Goal: Information Seeking & Learning: Check status

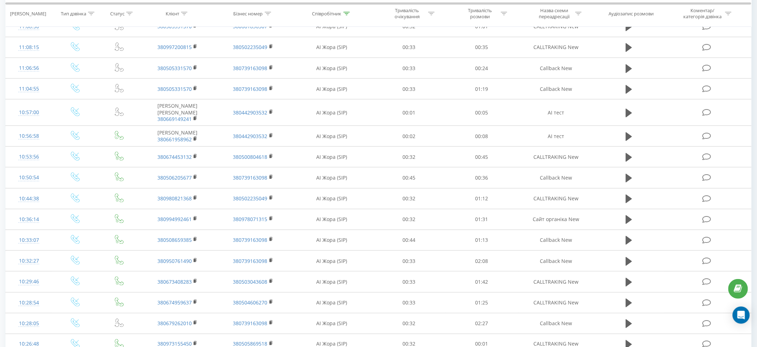
scroll to position [313, 0]
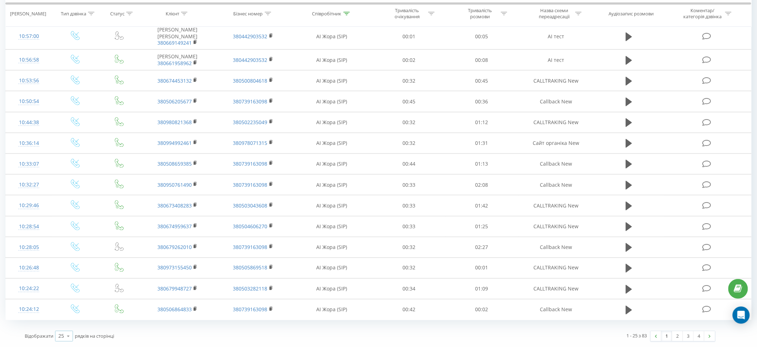
click at [68, 335] on icon at bounding box center [68, 337] width 11 height 14
click at [67, 325] on span "100" at bounding box center [62, 326] width 9 height 7
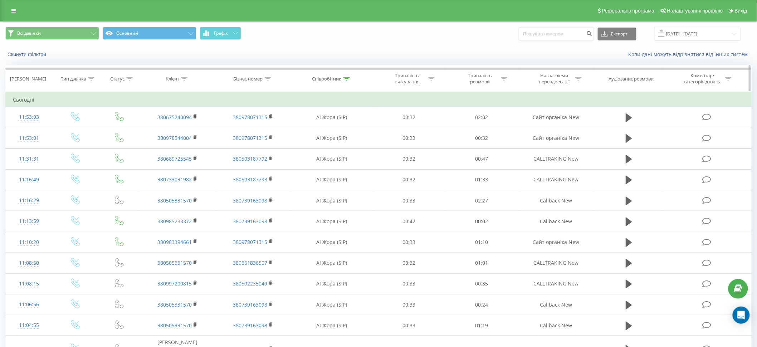
click at [349, 79] on icon at bounding box center [347, 79] width 6 height 4
click at [347, 145] on span "OK" at bounding box center [347, 143] width 20 height 11
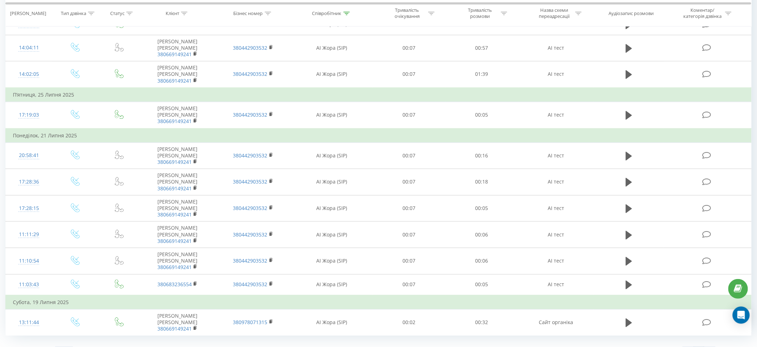
scroll to position [1836, 0]
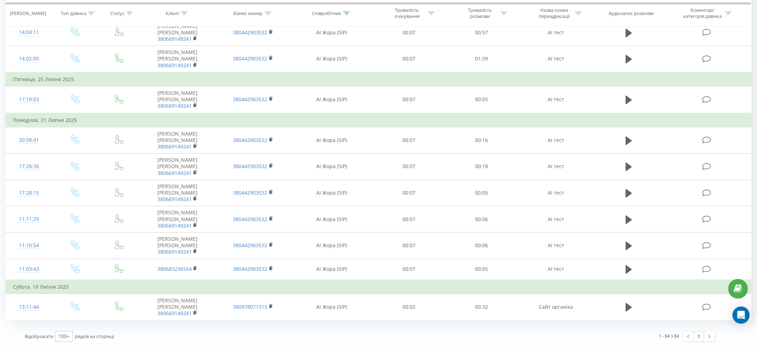
click at [67, 333] on icon at bounding box center [68, 337] width 11 height 14
click at [67, 313] on div "50" at bounding box center [63, 316] width 17 height 10
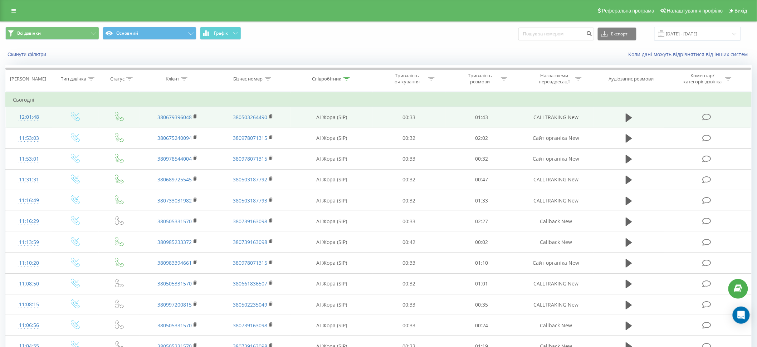
click at [635, 117] on td at bounding box center [629, 117] width 70 height 21
click at [630, 117] on icon at bounding box center [629, 117] width 6 height 9
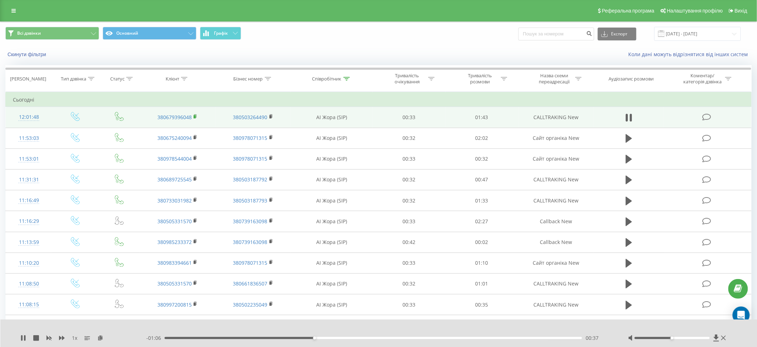
click at [196, 117] on icon at bounding box center [195, 116] width 3 height 3
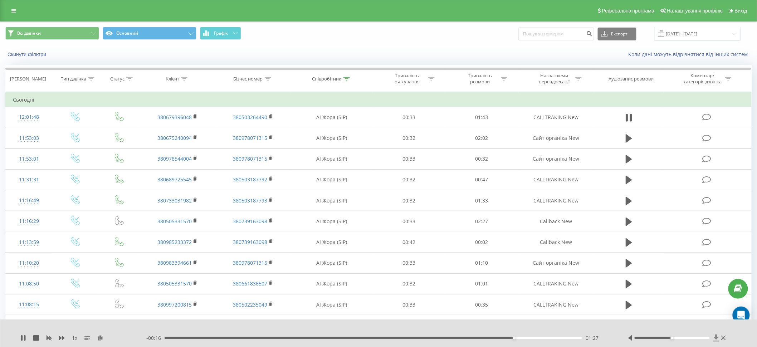
click at [717, 339] on icon at bounding box center [716, 338] width 5 height 7
